Goal: Task Accomplishment & Management: Complete application form

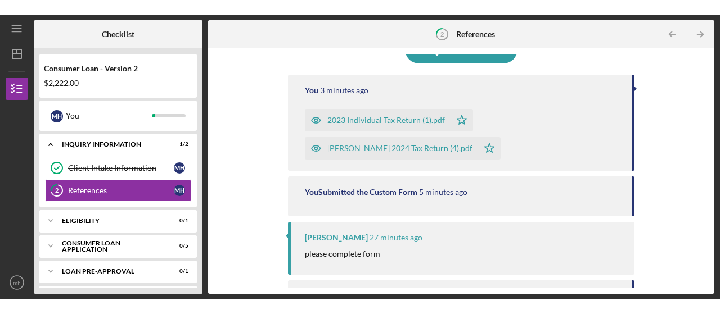
scroll to position [112, 0]
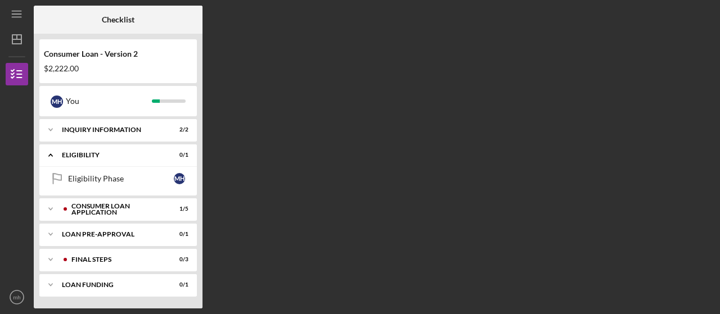
click at [129, 150] on div "Icon/Expander Eligibility 0 / 1" at bounding box center [117, 155] width 157 height 23
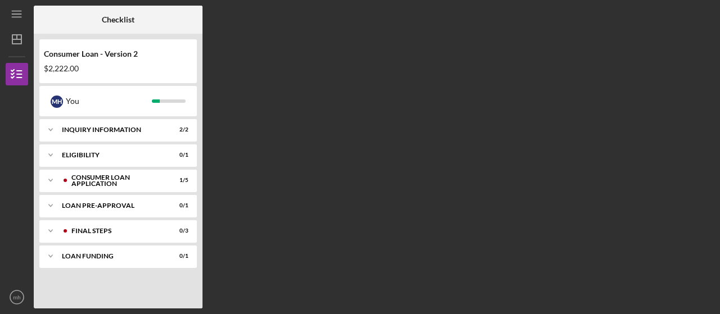
click at [112, 151] on div "Icon/Expander Eligibility 0 / 1" at bounding box center [117, 155] width 157 height 22
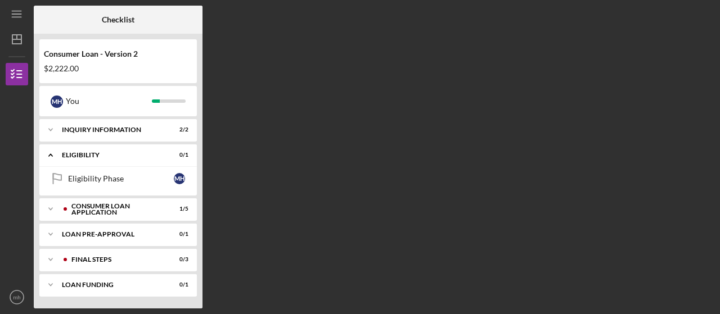
click at [112, 151] on div "Icon/Expander Eligibility 0 / 1" at bounding box center [117, 155] width 157 height 23
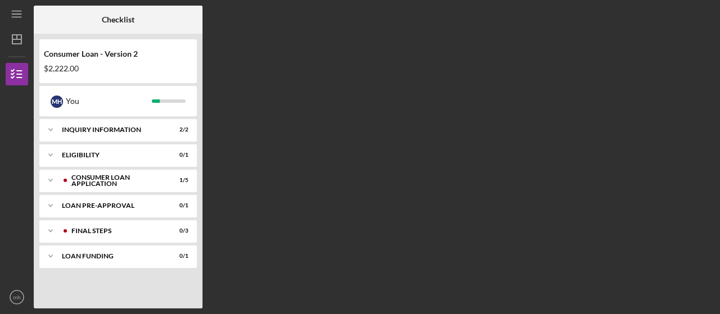
click at [112, 151] on div "Icon/Expander Eligibility 0 / 1" at bounding box center [117, 155] width 157 height 22
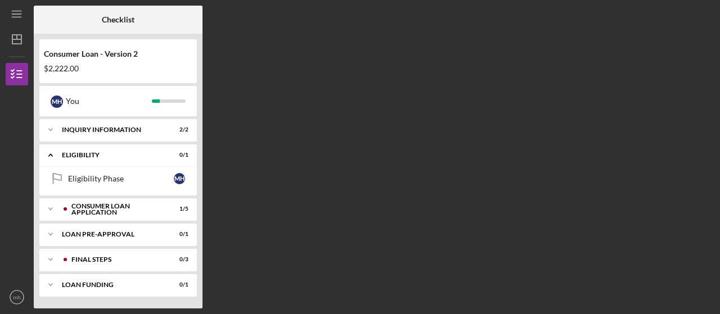
click at [112, 151] on div "Icon/Expander Eligibility 0 / 1" at bounding box center [117, 155] width 157 height 23
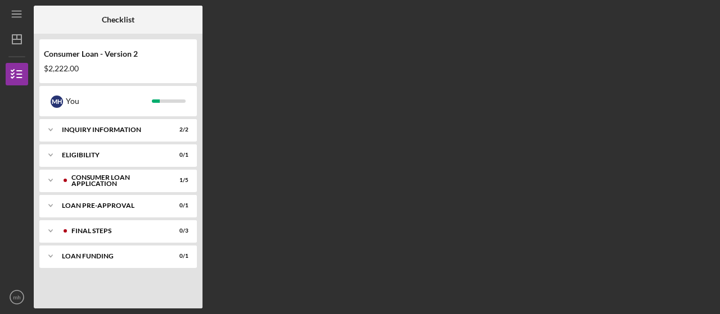
click at [103, 178] on div "Consumer Loan Application" at bounding box center [115, 180] width 89 height 13
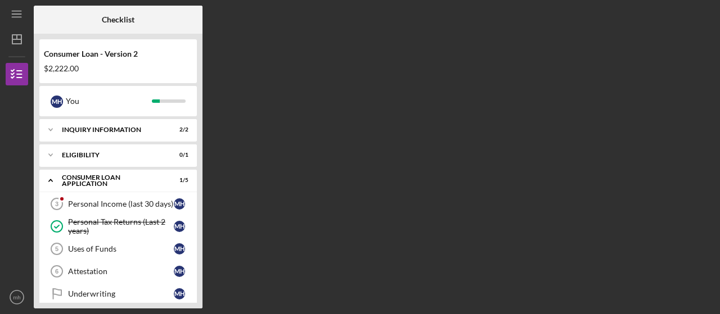
click at [411, 197] on div "Checklist Consumer Loan - Version 2 $2,222.00 m h You Icon/Expander Inquiry Inf…" at bounding box center [374, 157] width 680 height 303
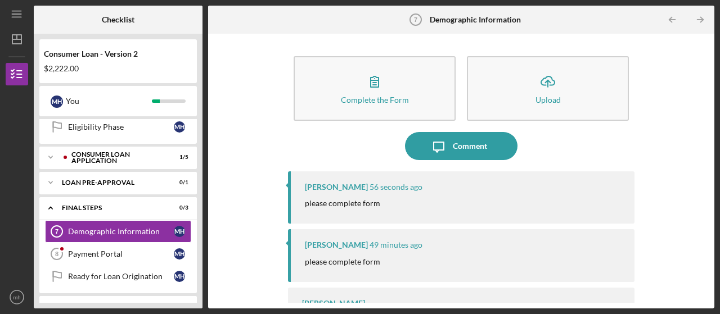
click at [352, 198] on p "please complete form" at bounding box center [342, 203] width 75 height 12
click at [347, 260] on p "please complete form" at bounding box center [342, 262] width 75 height 12
click at [347, 261] on p "please complete form" at bounding box center [342, 262] width 75 height 12
click at [374, 89] on icon "button" at bounding box center [374, 81] width 28 height 28
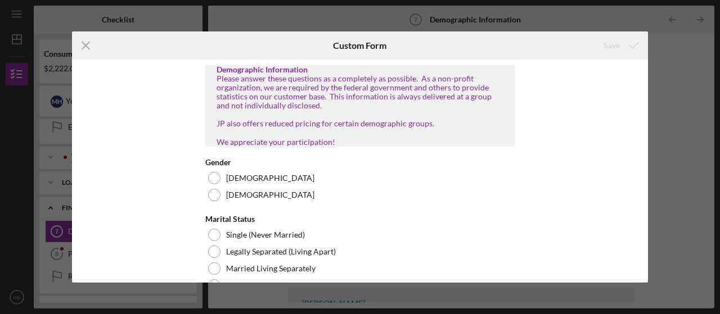
click at [209, 201] on div at bounding box center [214, 195] width 12 height 12
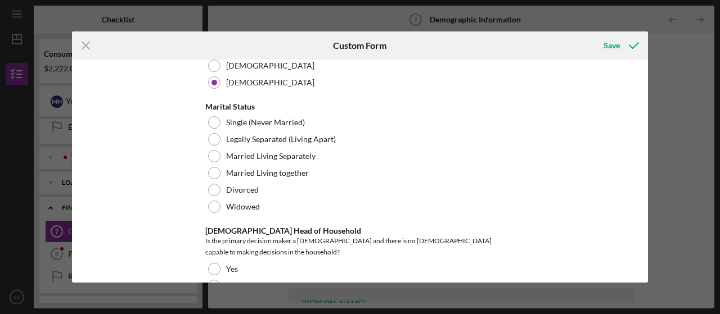
click at [214, 196] on div at bounding box center [214, 190] width 12 height 12
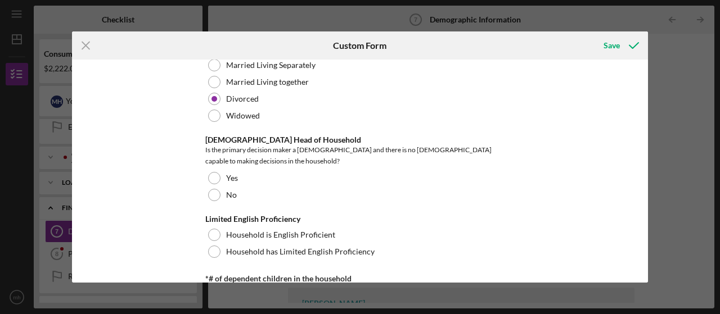
scroll to position [225, 0]
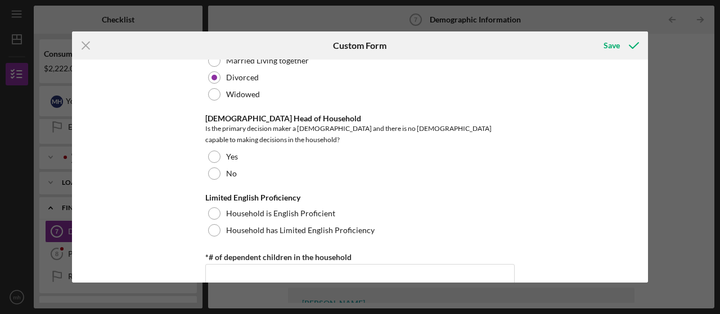
click at [209, 154] on div at bounding box center [214, 157] width 12 height 12
click at [213, 208] on div at bounding box center [214, 214] width 12 height 12
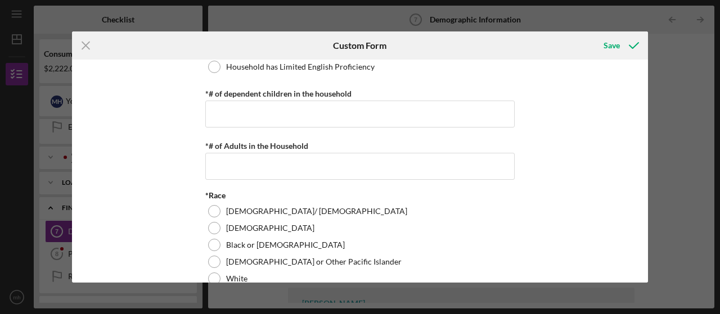
scroll to position [394, 0]
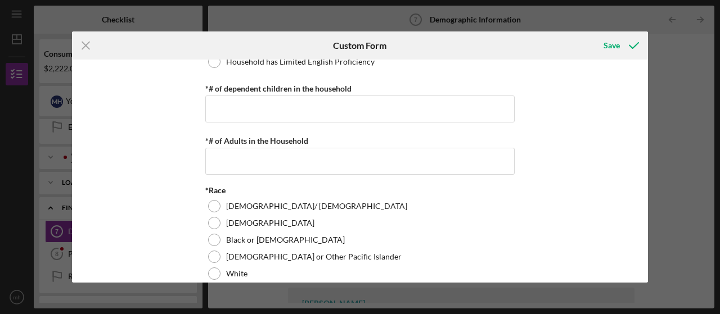
click at [217, 236] on div at bounding box center [214, 240] width 12 height 12
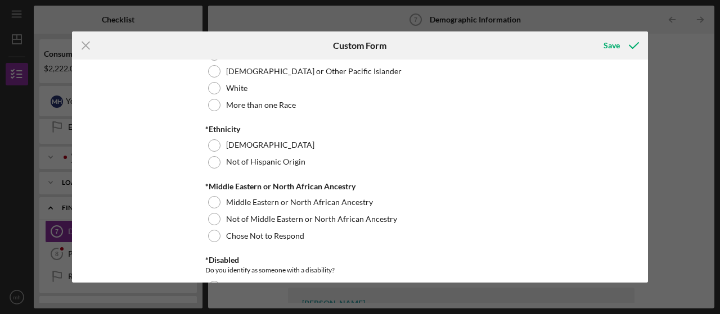
scroll to position [562, 0]
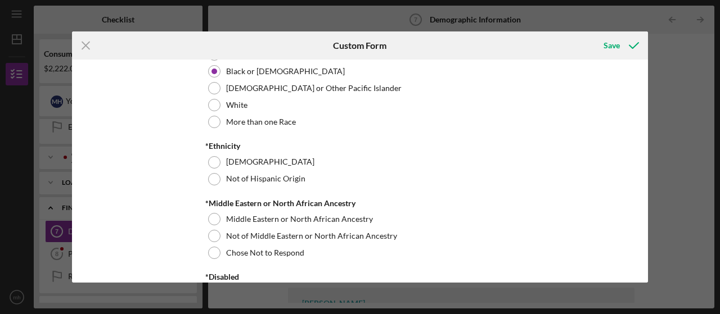
click at [213, 175] on div at bounding box center [214, 179] width 12 height 12
click at [210, 247] on div at bounding box center [214, 253] width 12 height 12
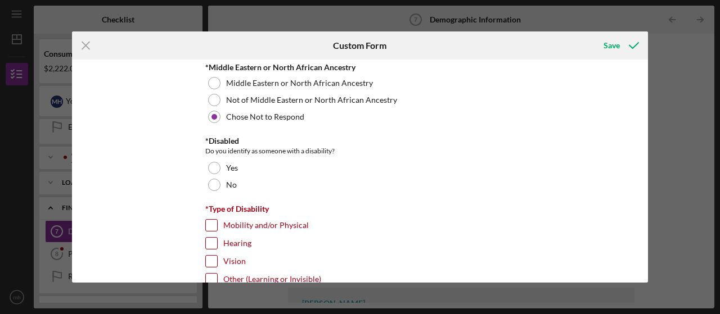
scroll to position [675, 0]
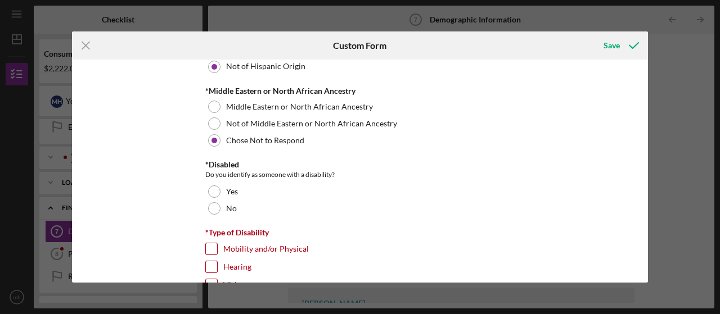
click at [217, 204] on div at bounding box center [214, 208] width 12 height 12
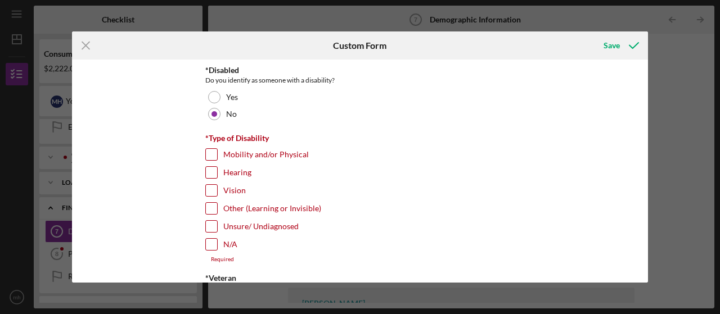
scroll to position [787, 0]
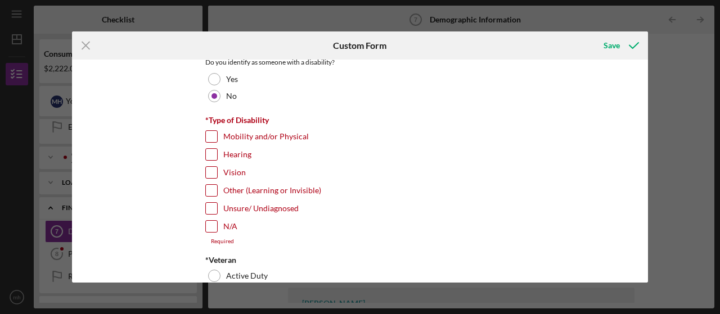
click at [210, 222] on input "N/A" at bounding box center [211, 226] width 11 height 11
checkbox input "true"
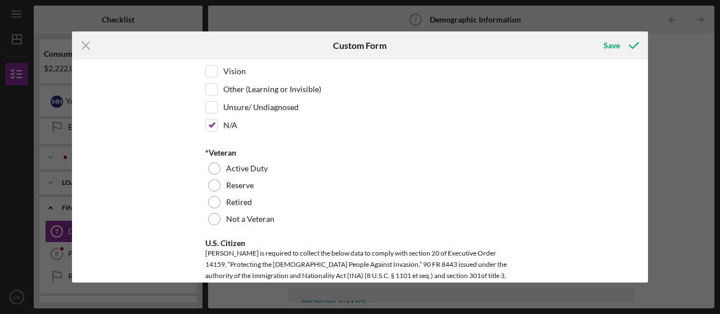
scroll to position [956, 0]
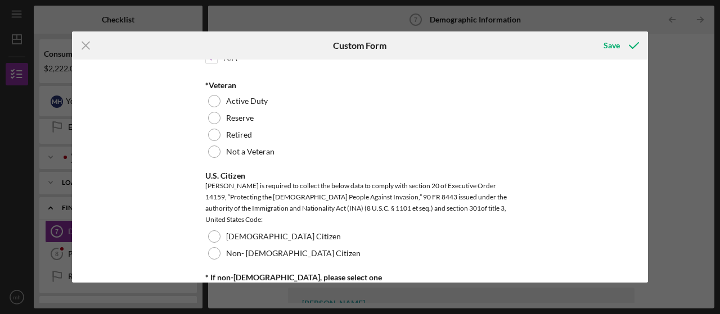
click at [211, 149] on div at bounding box center [214, 152] width 12 height 12
click at [209, 231] on div at bounding box center [214, 237] width 12 height 12
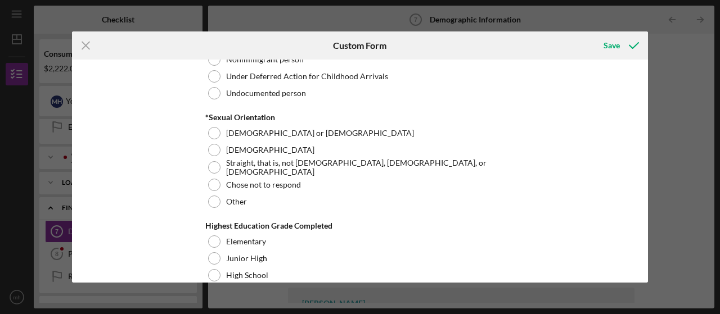
scroll to position [1293, 0]
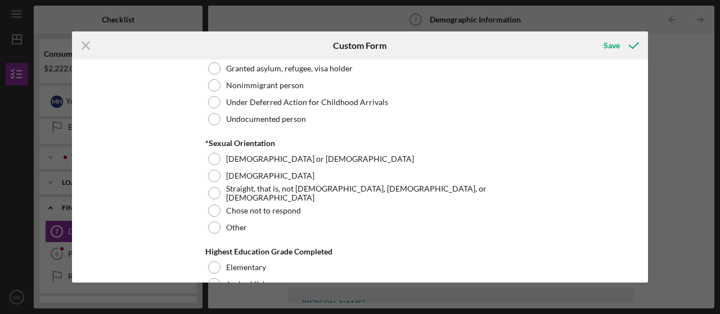
click at [211, 187] on div at bounding box center [214, 193] width 12 height 12
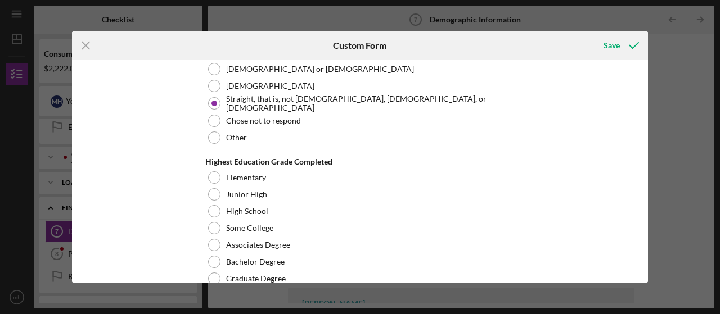
scroll to position [1406, 0]
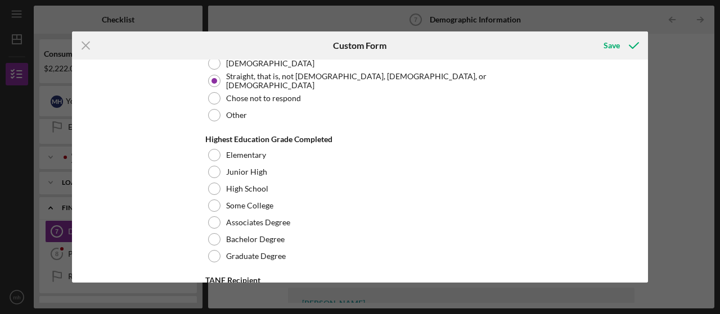
click at [209, 250] on div at bounding box center [214, 256] width 12 height 12
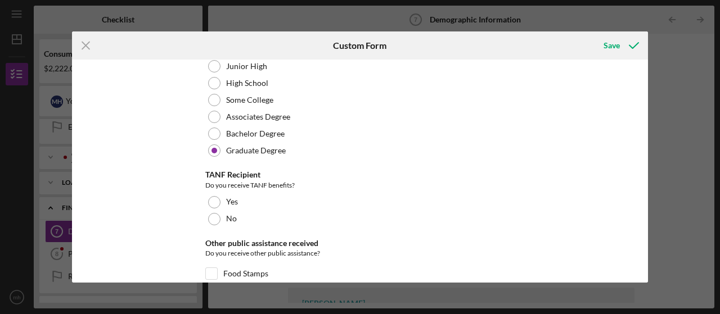
scroll to position [1518, 0]
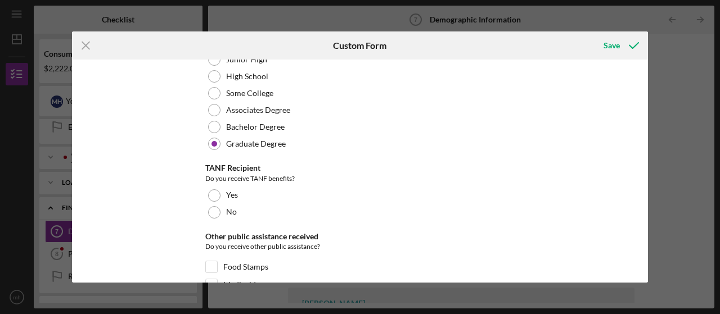
click at [214, 206] on div at bounding box center [214, 212] width 12 height 12
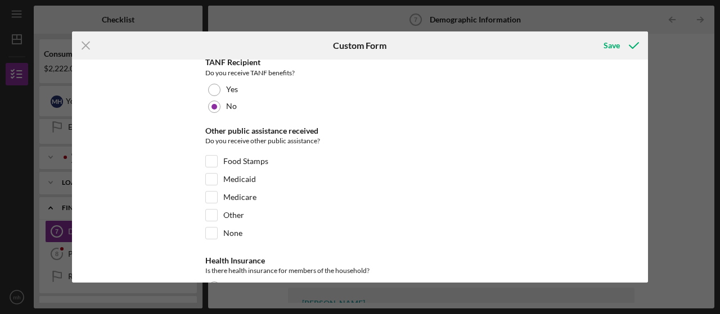
scroll to position [1631, 0]
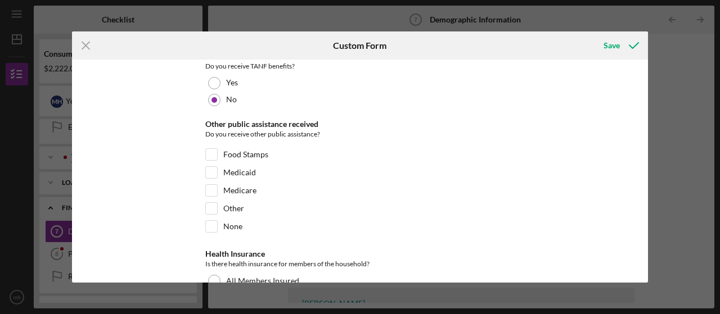
click at [210, 185] on input "Medicare" at bounding box center [211, 190] width 11 height 11
checkbox input "true"
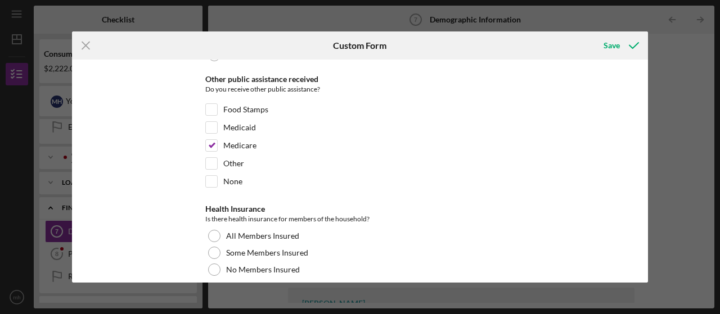
scroll to position [1743, 0]
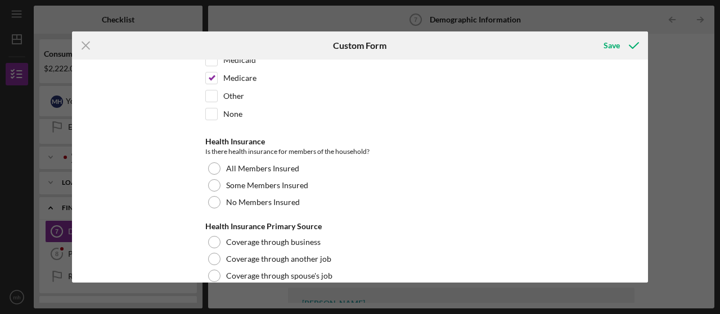
click at [217, 90] on div "Other" at bounding box center [359, 99] width 309 height 18
click at [213, 82] on div "Medicare" at bounding box center [359, 81] width 309 height 18
drag, startPoint x: 213, startPoint y: 82, endPoint x: 209, endPoint y: 88, distance: 7.8
click at [209, 88] on div "Other public assistance received Do you receive other public assistance? Food S…" at bounding box center [359, 66] width 309 height 119
click at [209, 91] on input "Other" at bounding box center [211, 96] width 11 height 11
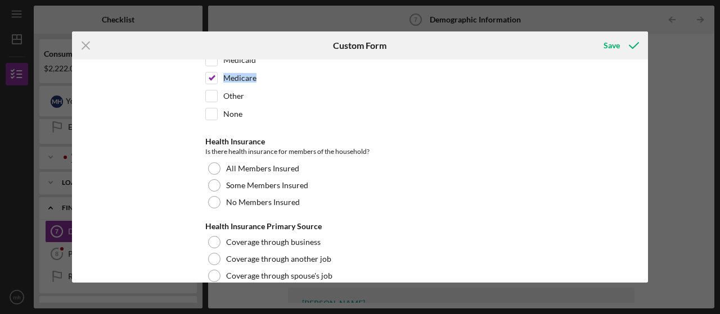
checkbox input "true"
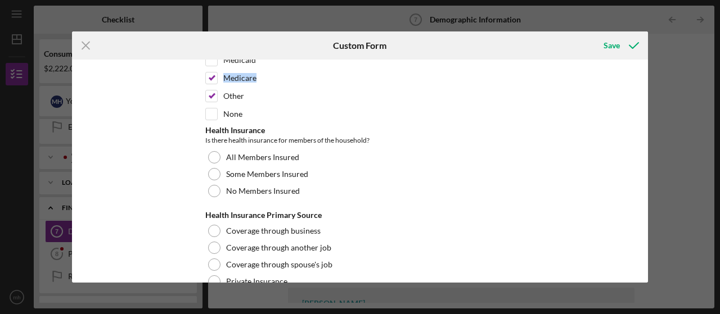
click at [216, 74] on div "Medicare" at bounding box center [359, 81] width 309 height 18
click at [212, 73] on input "Medicare" at bounding box center [211, 78] width 11 height 11
checkbox input "false"
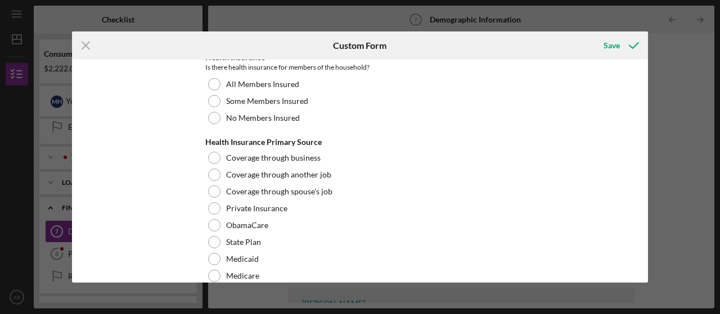
scroll to position [1799, 0]
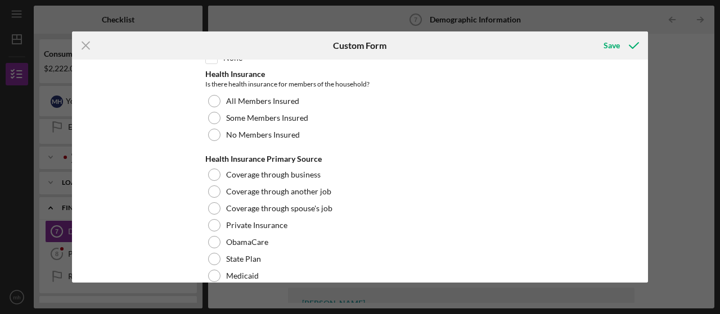
click at [215, 95] on div at bounding box center [214, 101] width 12 height 12
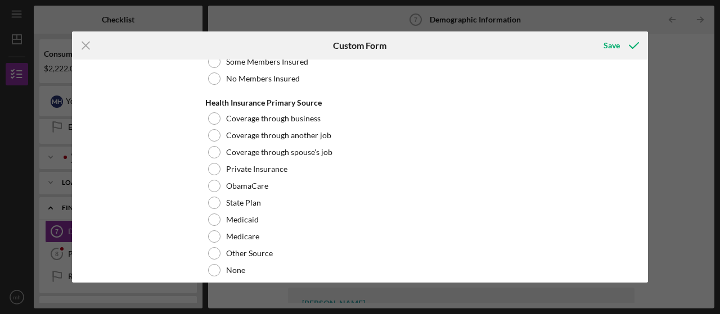
click at [210, 249] on div at bounding box center [214, 253] width 12 height 12
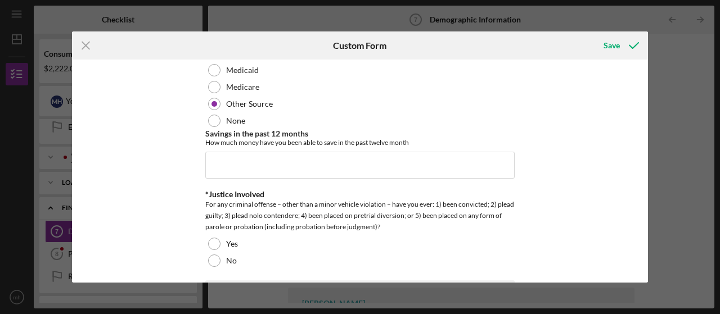
scroll to position [2024, 0]
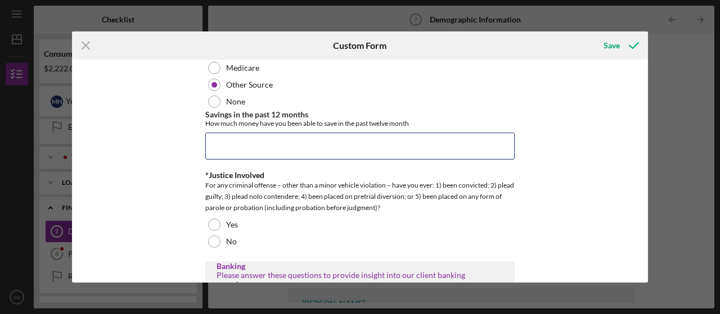
click at [295, 137] on input "Savings in the past 12 months" at bounding box center [359, 146] width 309 height 27
type input "$2,000"
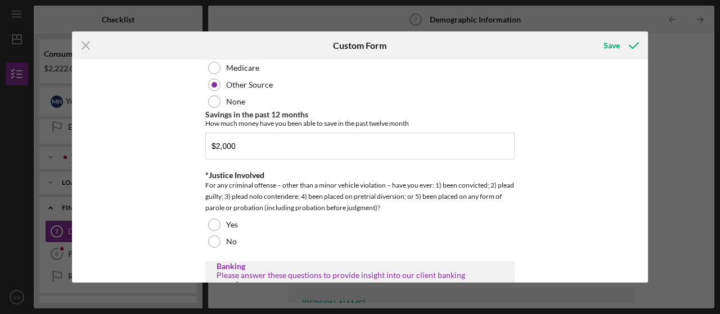
click at [208, 236] on div at bounding box center [214, 242] width 12 height 12
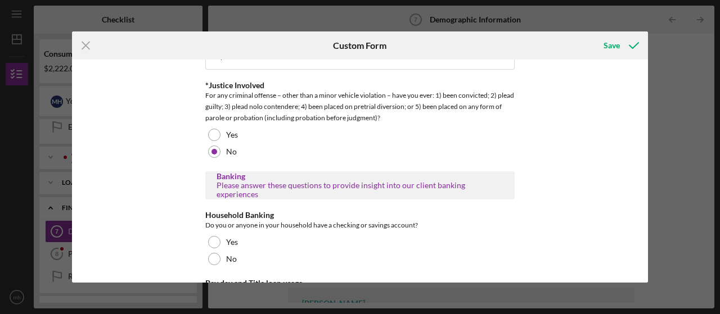
scroll to position [2137, 0]
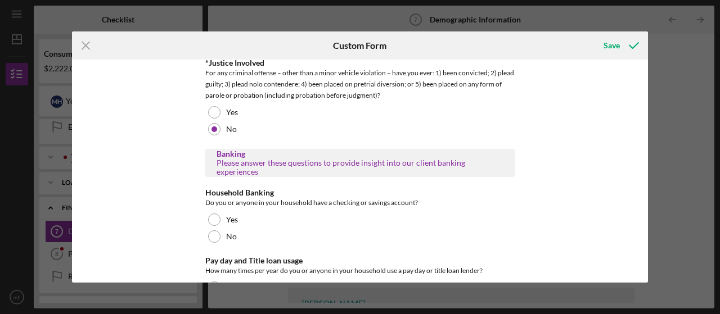
drag, startPoint x: 225, startPoint y: 212, endPoint x: 219, endPoint y: 215, distance: 6.8
click at [226, 215] on label "Yes" at bounding box center [232, 219] width 12 height 9
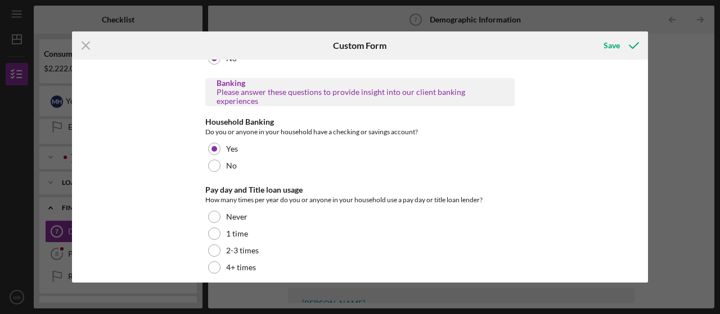
scroll to position [2209, 0]
click at [207, 208] on div "Never" at bounding box center [359, 216] width 309 height 17
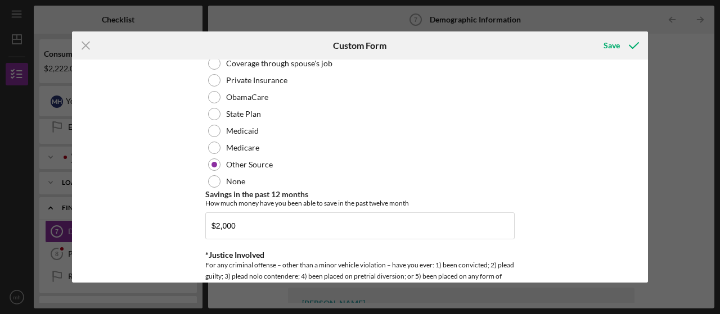
scroll to position [1928, 0]
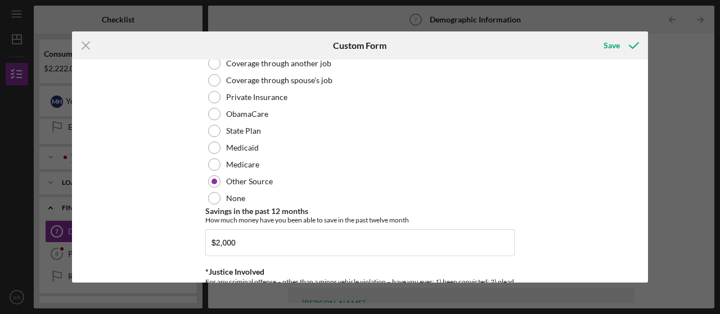
click at [611, 45] on div "Save" at bounding box center [611, 45] width 16 height 22
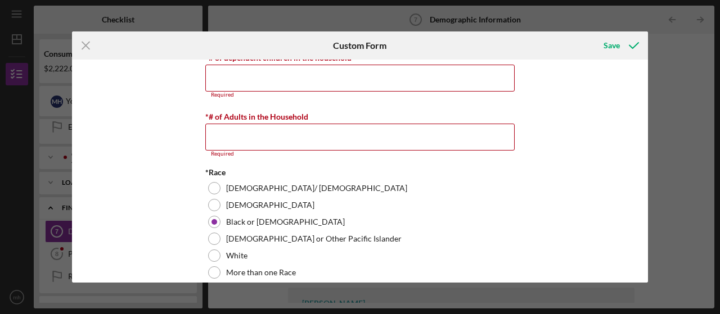
scroll to position [413, 0]
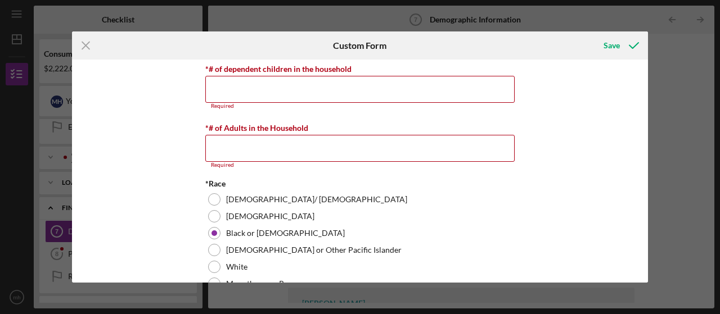
click at [262, 92] on input "*# of dependent children in the household" at bounding box center [359, 89] width 309 height 27
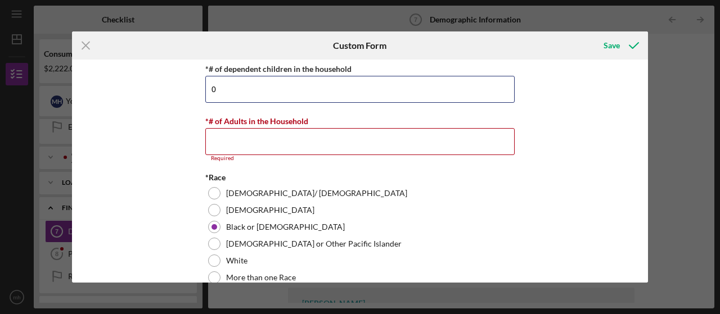
type input "0"
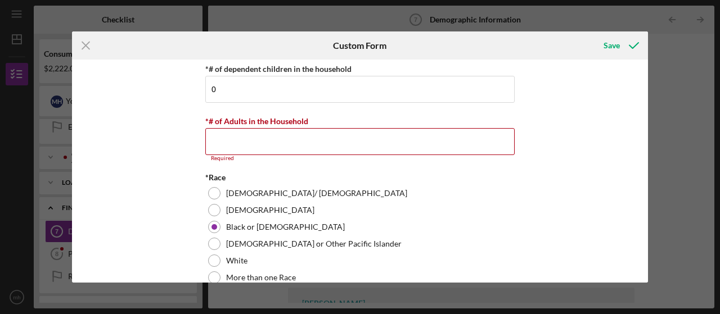
click at [233, 140] on input "*# of Adults in the Household" at bounding box center [359, 141] width 309 height 27
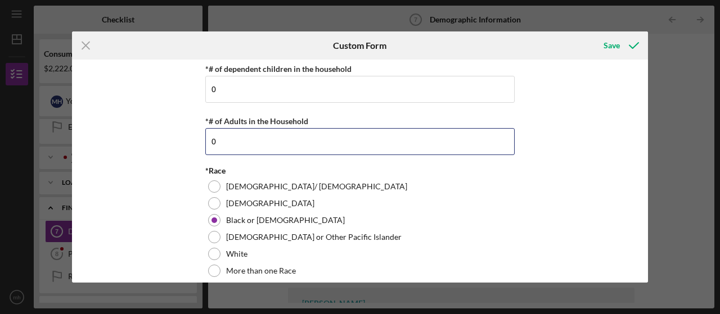
type input "0"
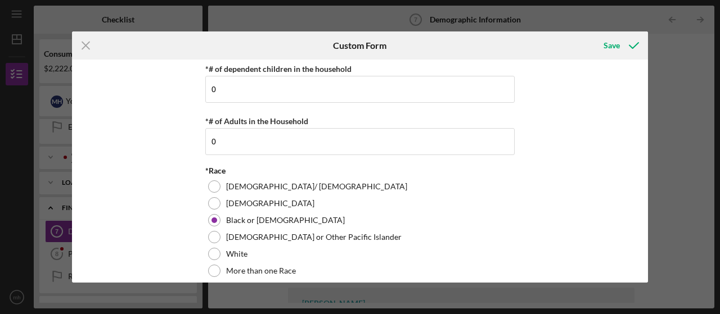
click at [608, 45] on div "Save" at bounding box center [611, 45] width 16 height 22
click at [608, 44] on div "Save" at bounding box center [611, 45] width 16 height 22
click at [607, 44] on div "Save" at bounding box center [611, 45] width 16 height 22
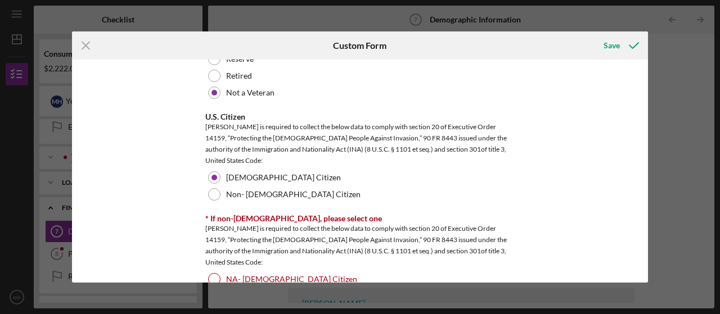
scroll to position [1032, 0]
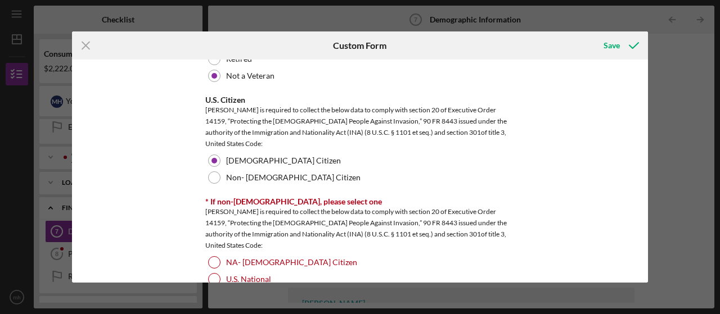
click at [212, 256] on div at bounding box center [214, 262] width 12 height 12
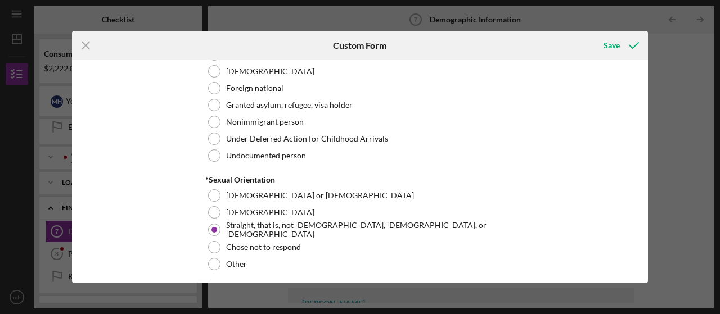
scroll to position [1538, 0]
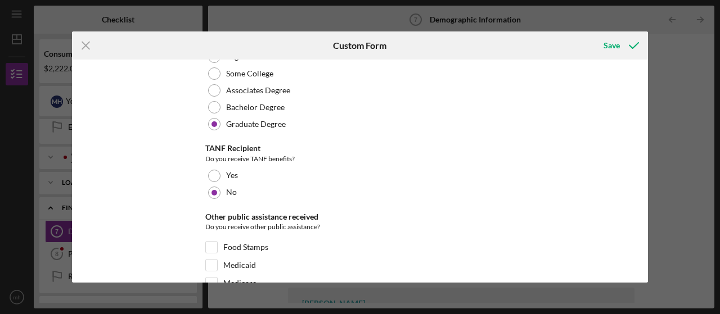
click at [607, 51] on div "Save" at bounding box center [611, 45] width 16 height 22
checkbox input "false"
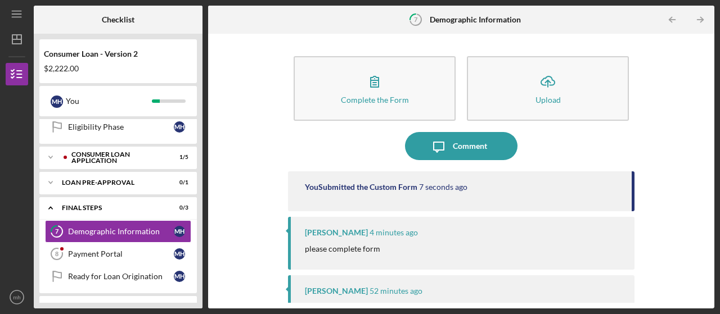
scroll to position [56, 0]
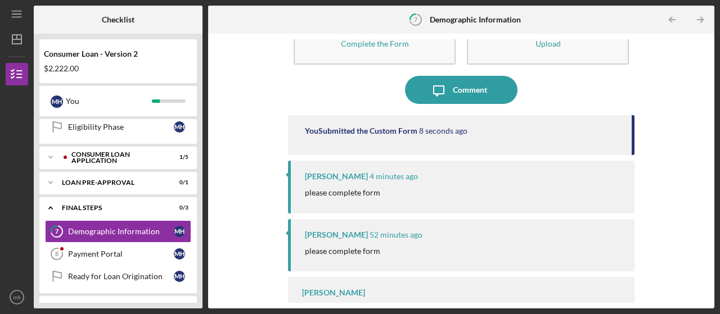
click at [364, 42] on div "Complete the Form" at bounding box center [375, 43] width 68 height 8
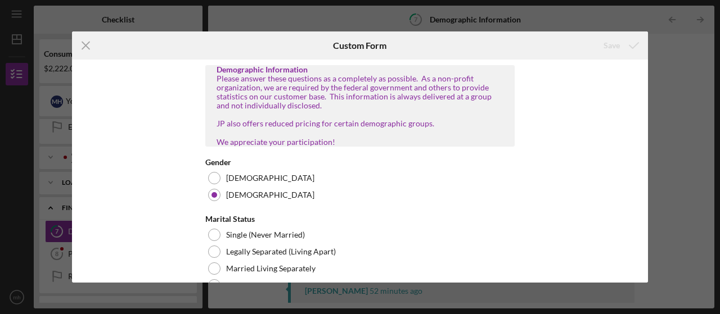
click at [82, 42] on line at bounding box center [85, 45] width 7 height 7
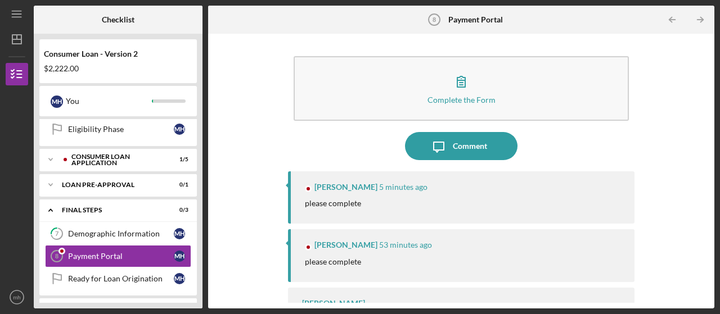
scroll to position [52, 0]
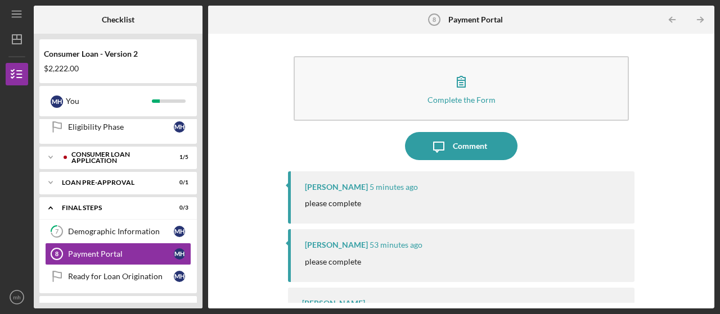
click at [462, 97] on div "Complete the Form" at bounding box center [461, 100] width 68 height 8
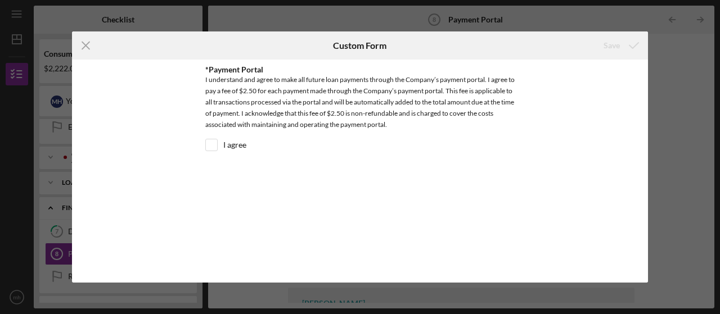
click at [210, 145] on input "I agree" at bounding box center [211, 144] width 11 height 11
checkbox input "true"
click at [615, 47] on div "Save" at bounding box center [611, 45] width 16 height 22
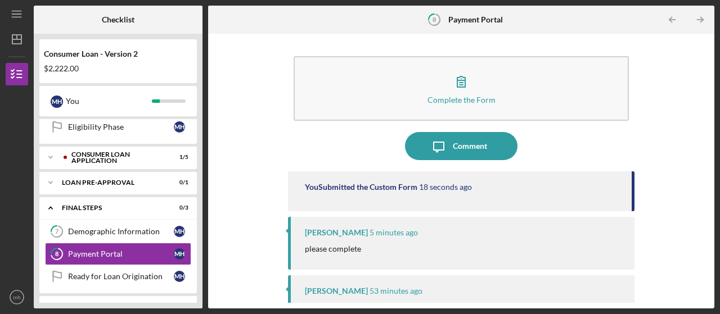
click at [447, 96] on div "Complete the Form" at bounding box center [461, 100] width 68 height 8
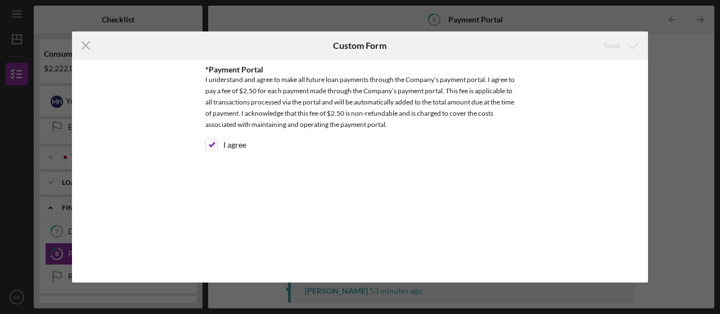
click at [82, 43] on icon "Icon/Menu Close" at bounding box center [86, 45] width 28 height 28
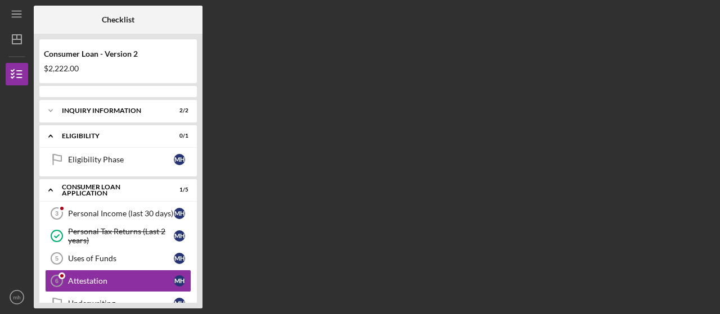
scroll to position [78, 0]
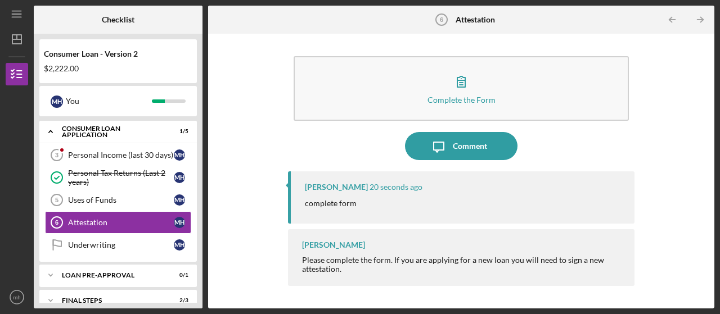
click at [467, 105] on button "Complete the Form Form" at bounding box center [461, 88] width 335 height 65
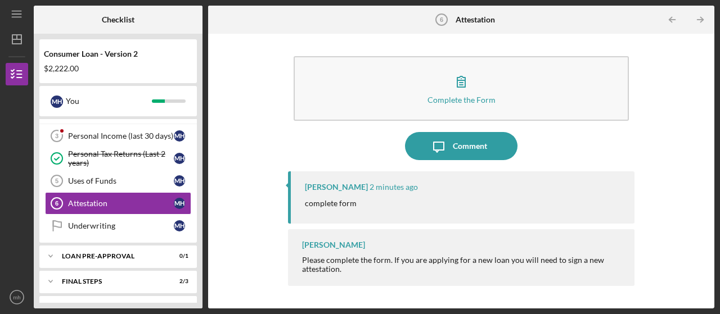
scroll to position [115, 0]
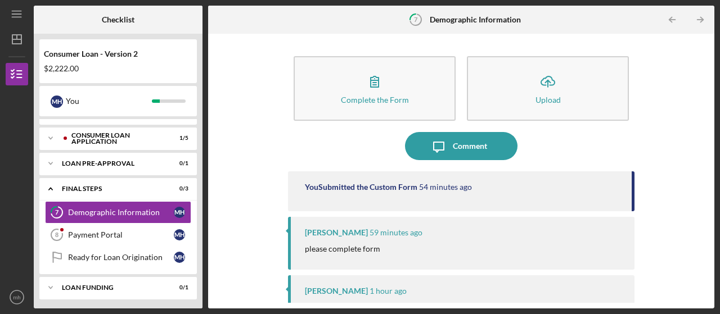
scroll to position [87, 0]
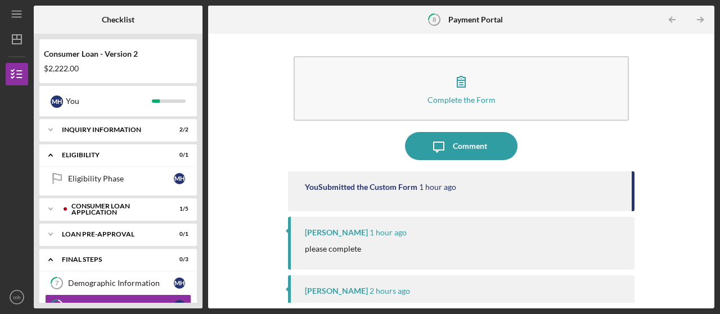
scroll to position [52, 0]
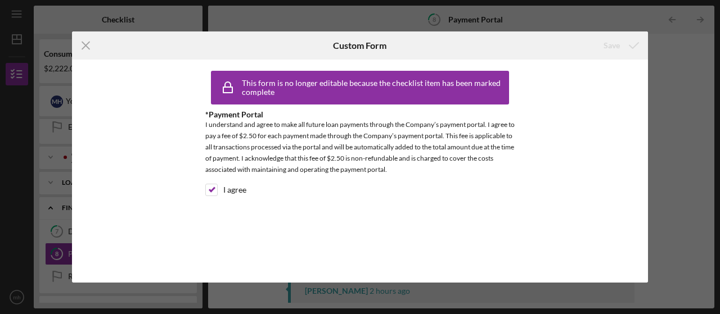
click at [83, 42] on icon "Icon/Menu Close" at bounding box center [86, 45] width 28 height 28
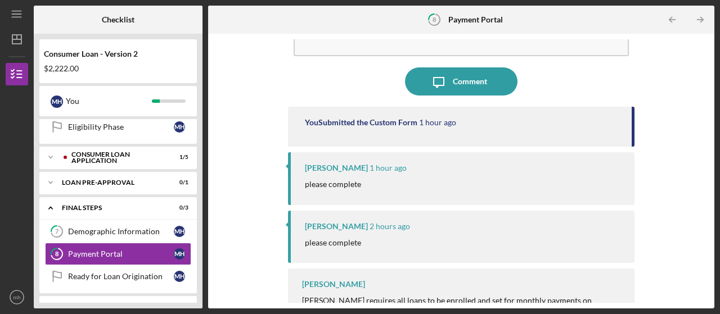
scroll to position [87, 0]
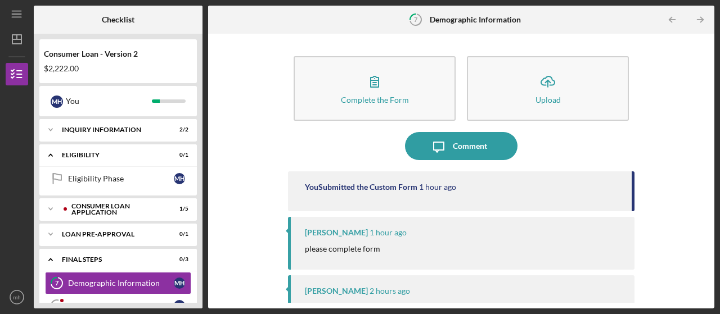
scroll to position [87, 0]
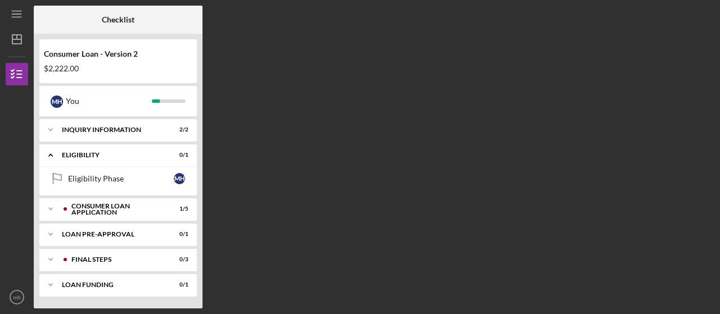
click at [549, 177] on div "Checklist Consumer Loan - Version 2 $2,222.00 m h You Icon/Expander Inquiry Inf…" at bounding box center [374, 157] width 680 height 303
